Goal: Transaction & Acquisition: Purchase product/service

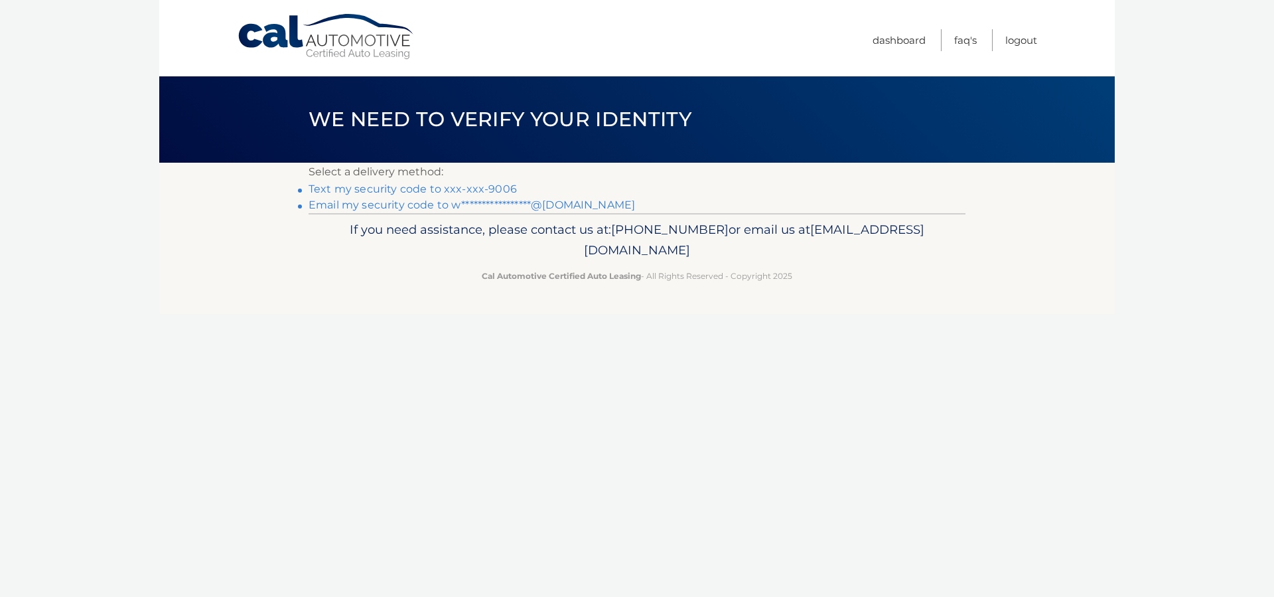
click at [496, 188] on link "Text my security code to xxx-xxx-9006" at bounding box center [413, 188] width 208 height 13
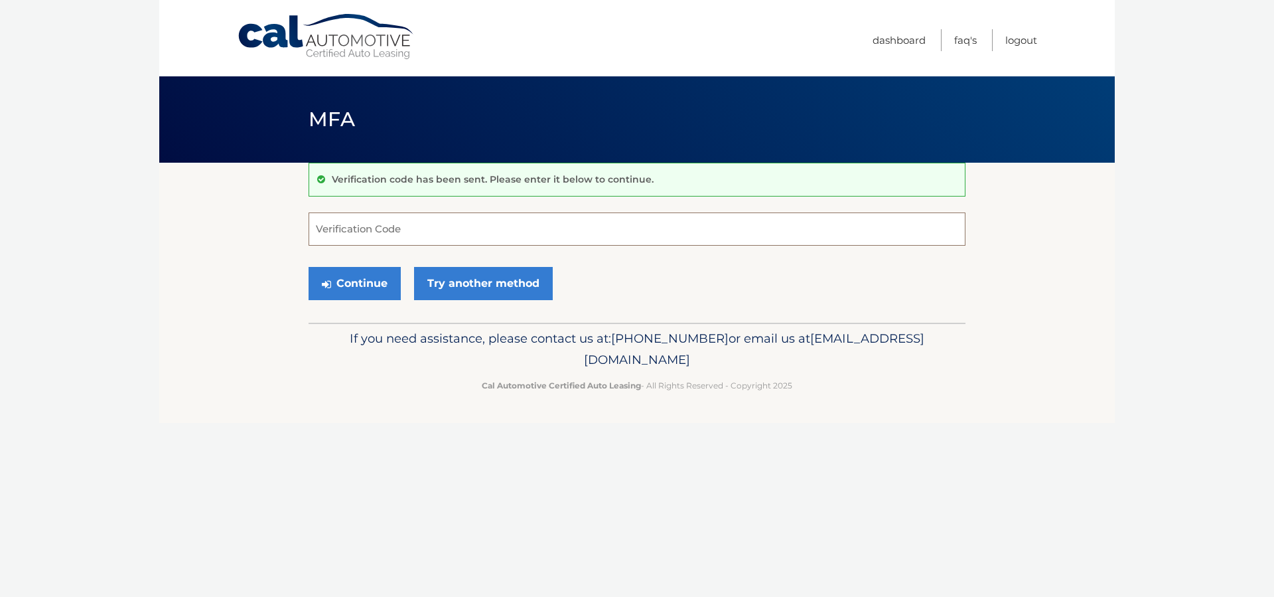
click at [494, 218] on input "Verification Code" at bounding box center [637, 228] width 657 height 33
type input "985542"
click at [386, 277] on button "Continue" at bounding box center [355, 283] width 92 height 33
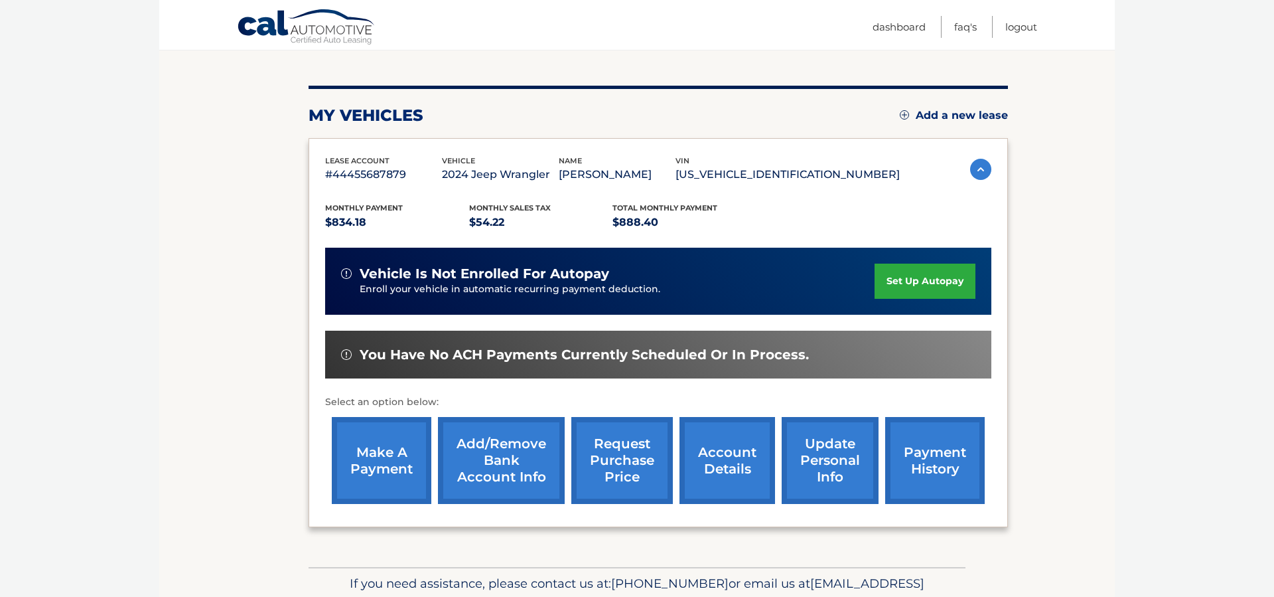
scroll to position [138, 0]
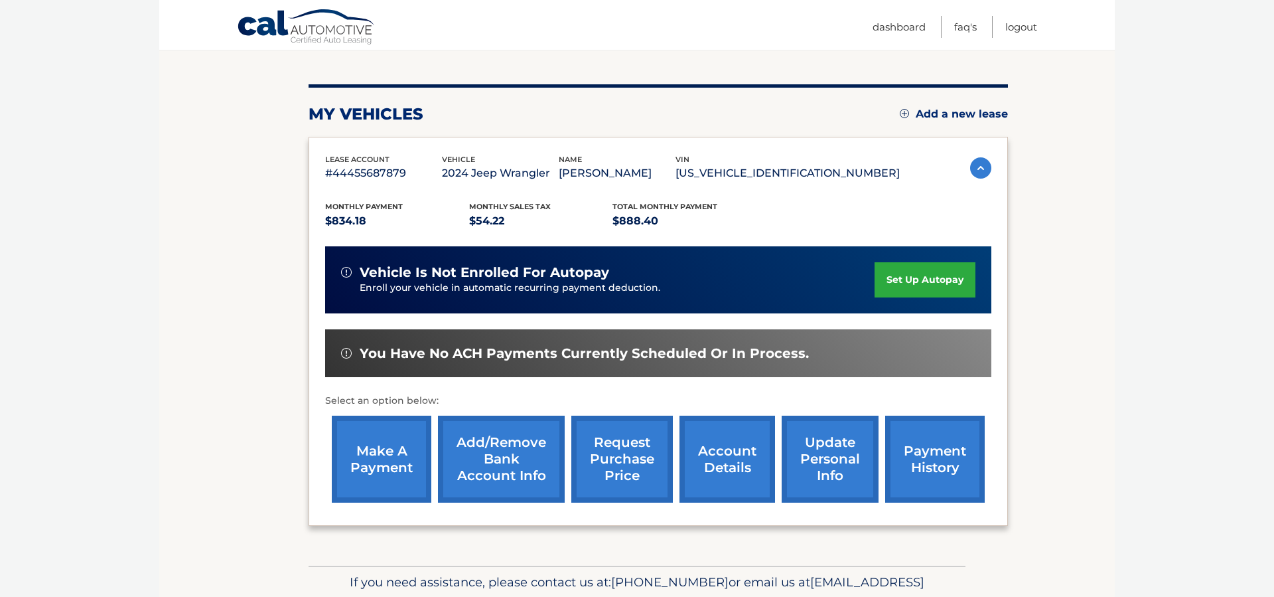
click at [404, 449] on link "make a payment" at bounding box center [382, 458] width 100 height 87
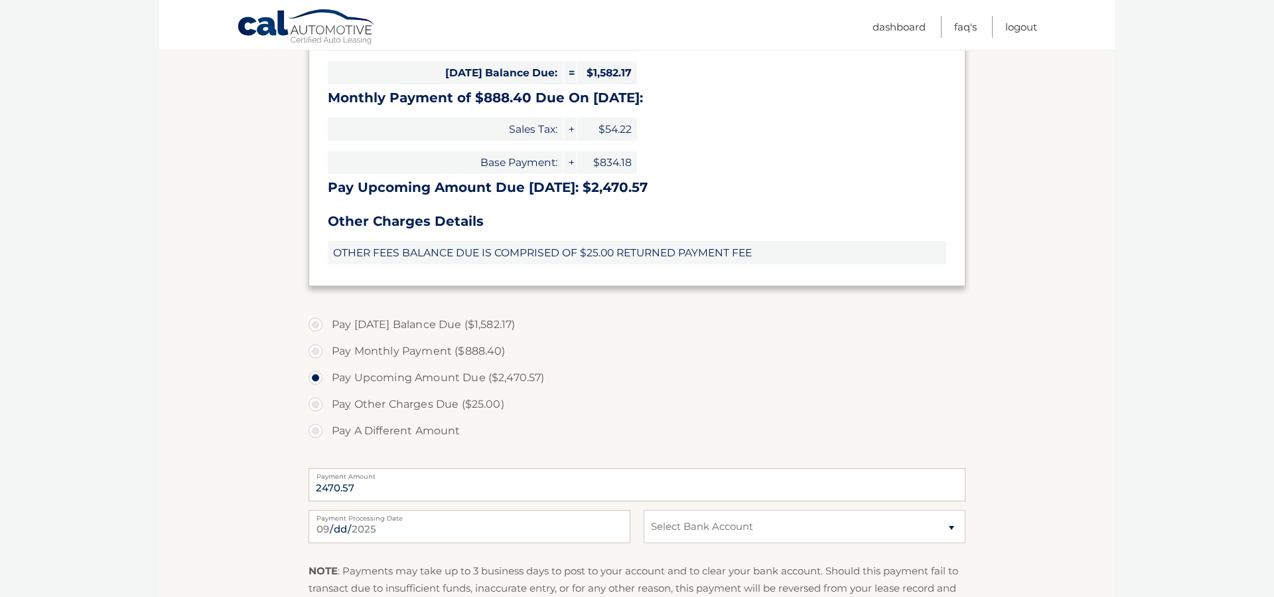
scroll to position [374, 0]
click at [314, 429] on label "Pay A Different Amount" at bounding box center [637, 428] width 657 height 27
click at [314, 429] on input "Pay A Different Amount" at bounding box center [320, 425] width 13 height 21
radio input "true"
click at [343, 483] on input "Payment Amount" at bounding box center [637, 482] width 657 height 33
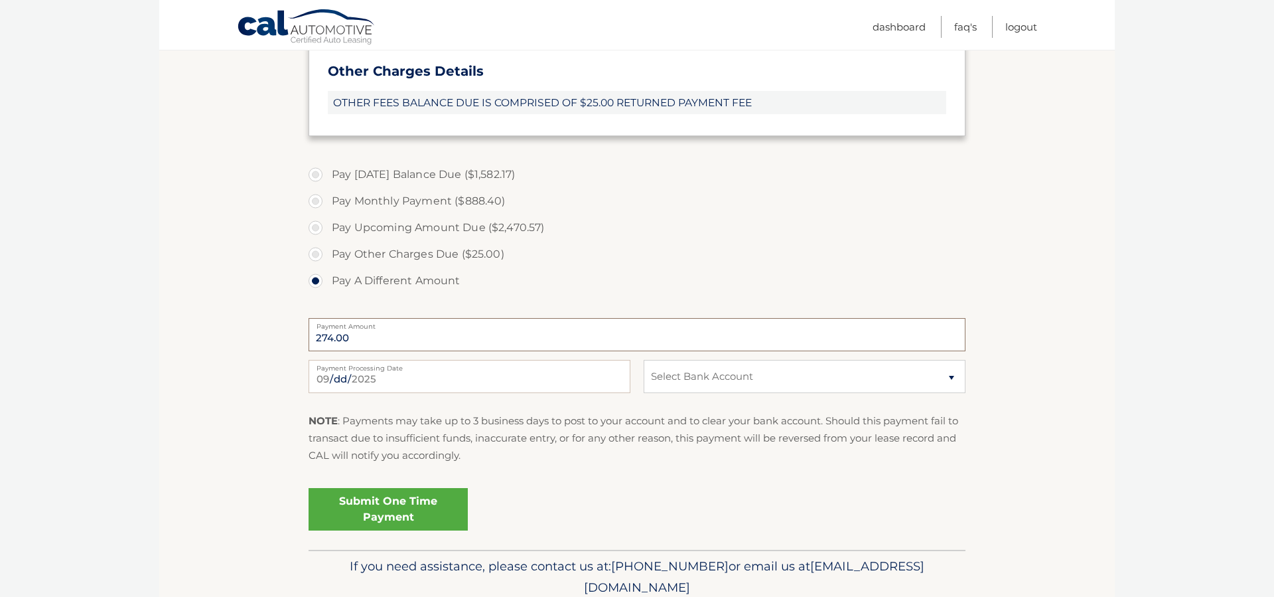
scroll to position [527, 0]
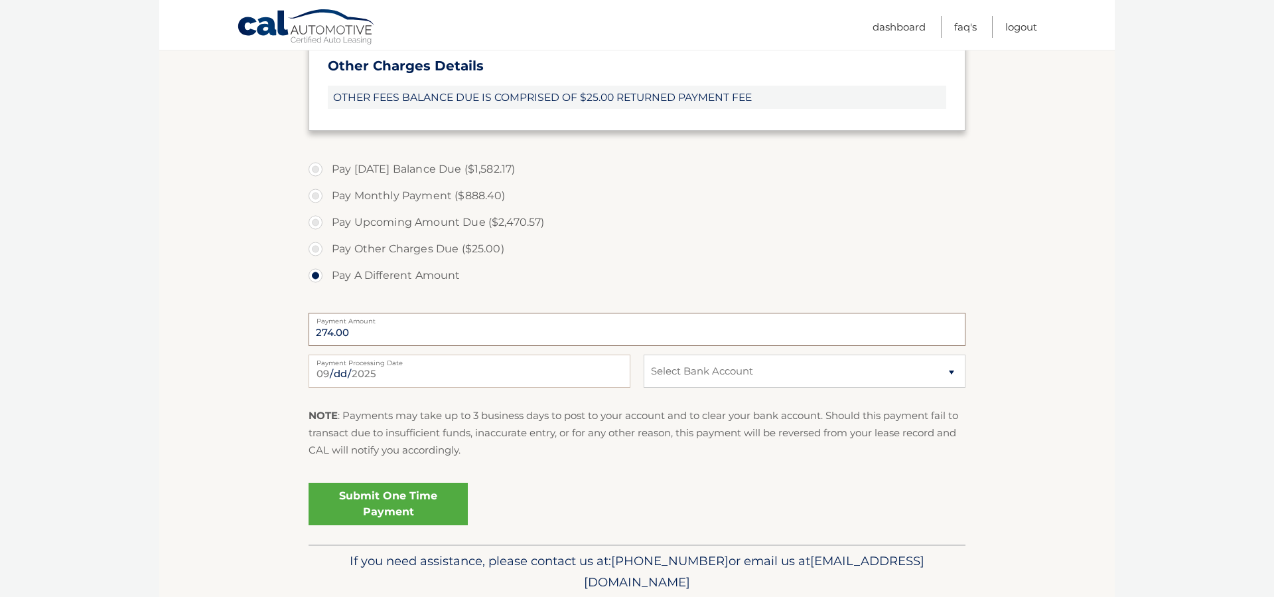
type input "274.00"
select select "YzJhOTViMDQtMzc3ZC00MzMxLTllYWQtYWE1Mzc4ZTEzNzk4"
click at [385, 495] on link "Submit One Time Payment" at bounding box center [388, 503] width 159 height 42
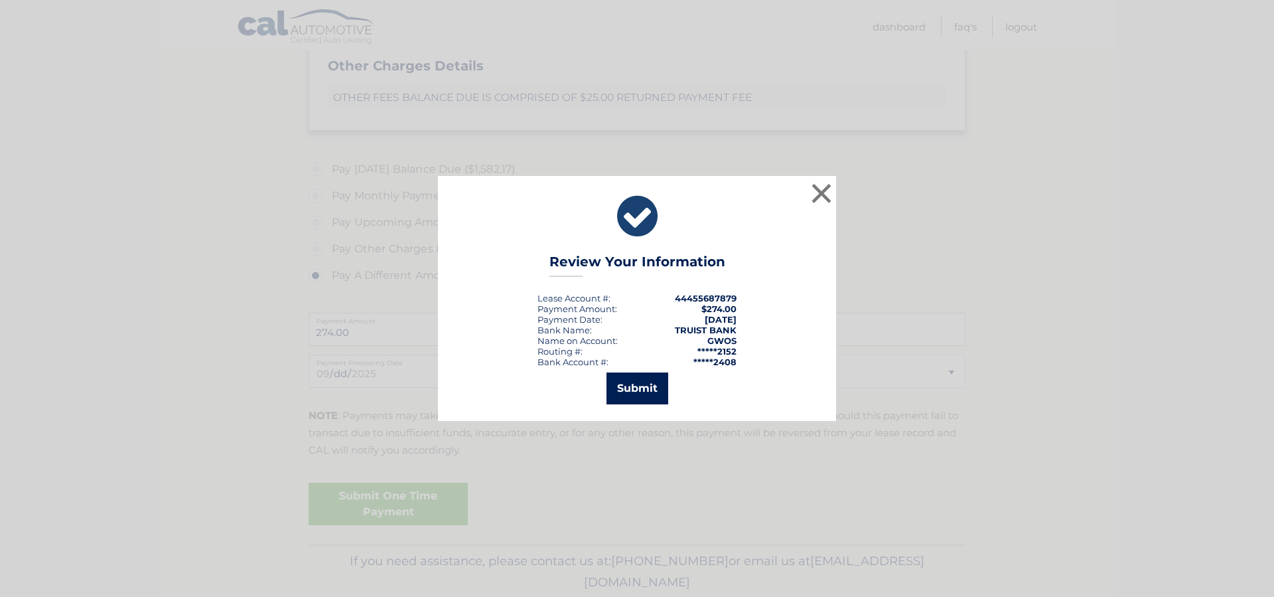
click at [648, 389] on button "Submit" at bounding box center [637, 388] width 62 height 32
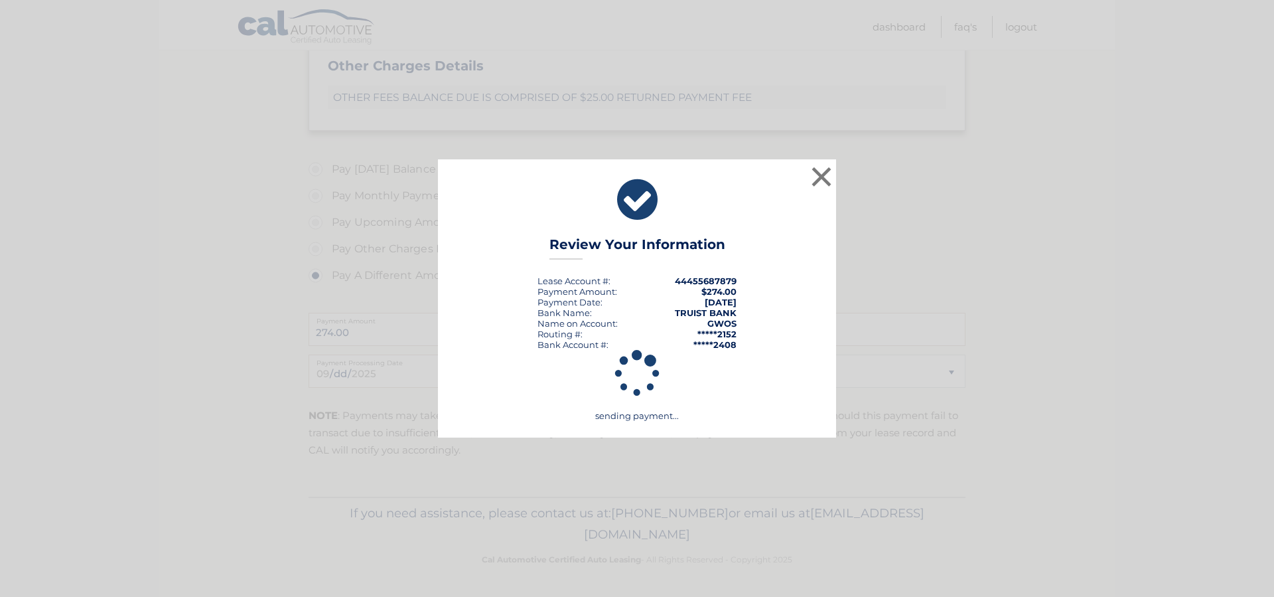
scroll to position [523, 0]
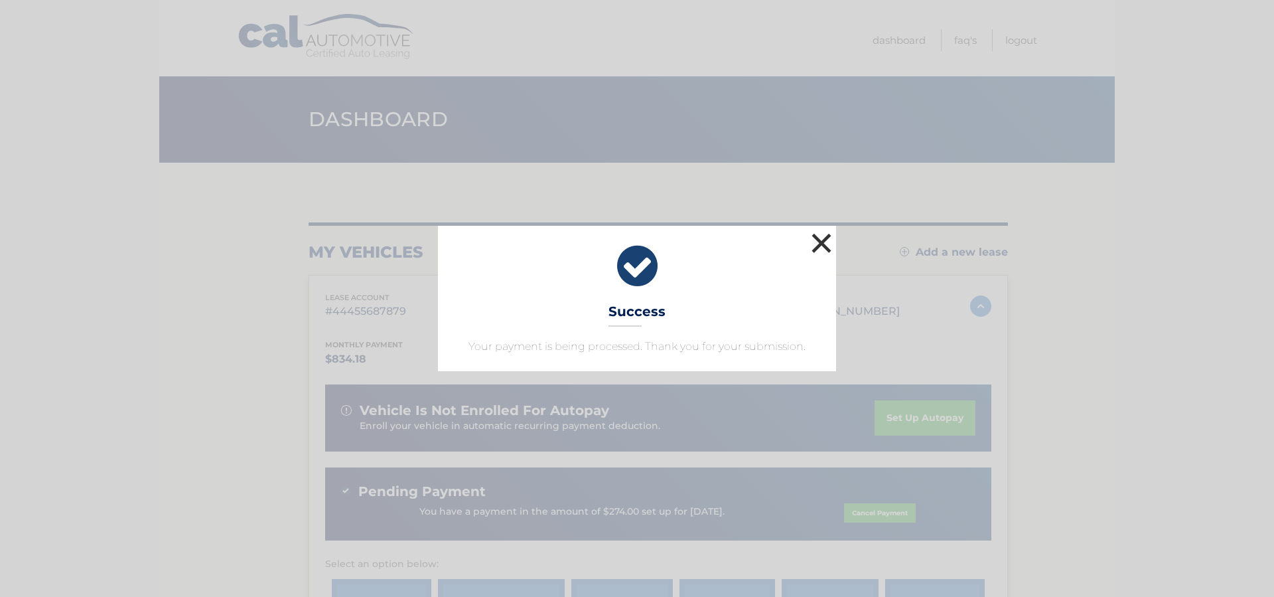
click at [825, 240] on button "×" at bounding box center [821, 243] width 27 height 27
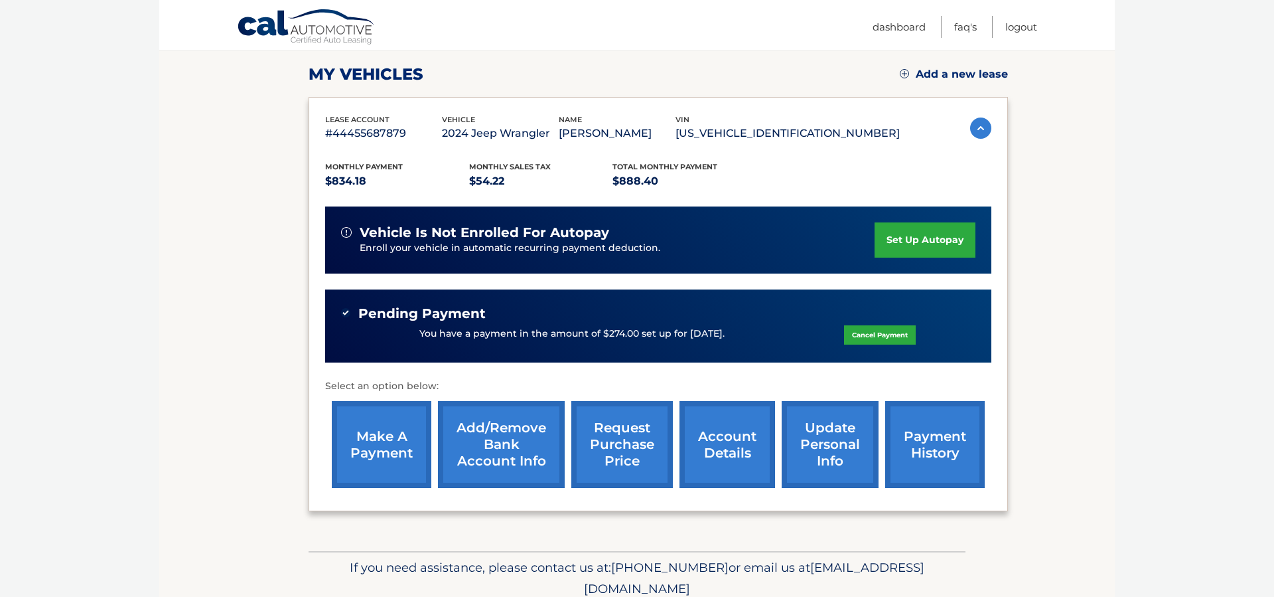
scroll to position [178, 0]
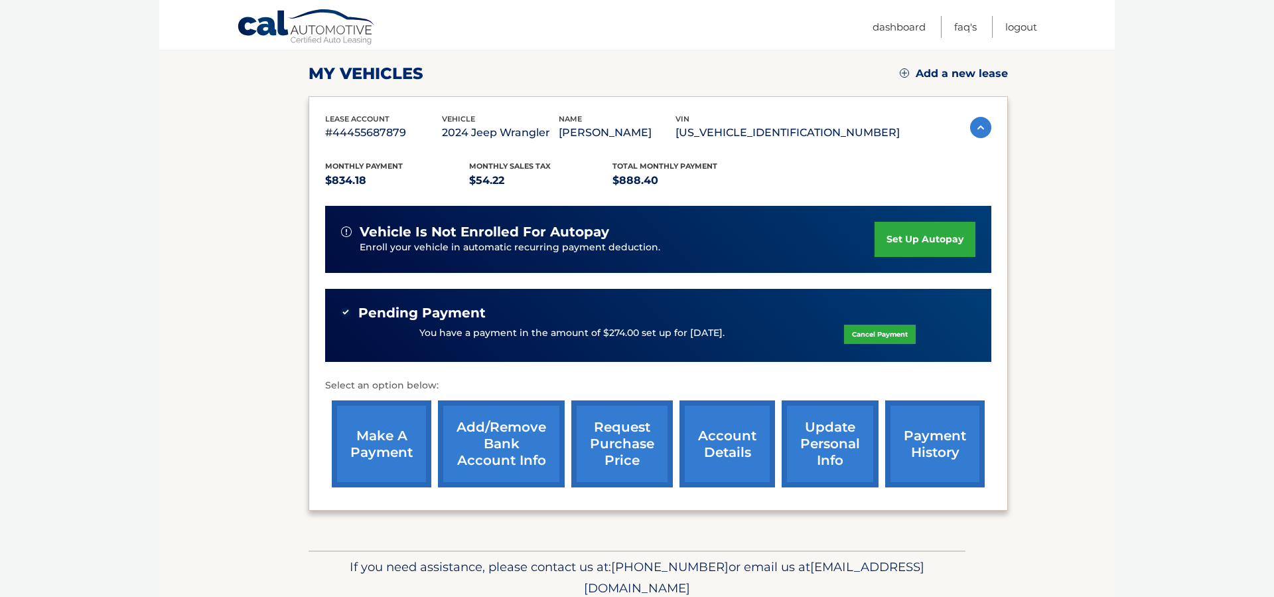
click at [915, 441] on link "payment history" at bounding box center [935, 443] width 100 height 87
